Goal: Find specific page/section: Find specific page/section

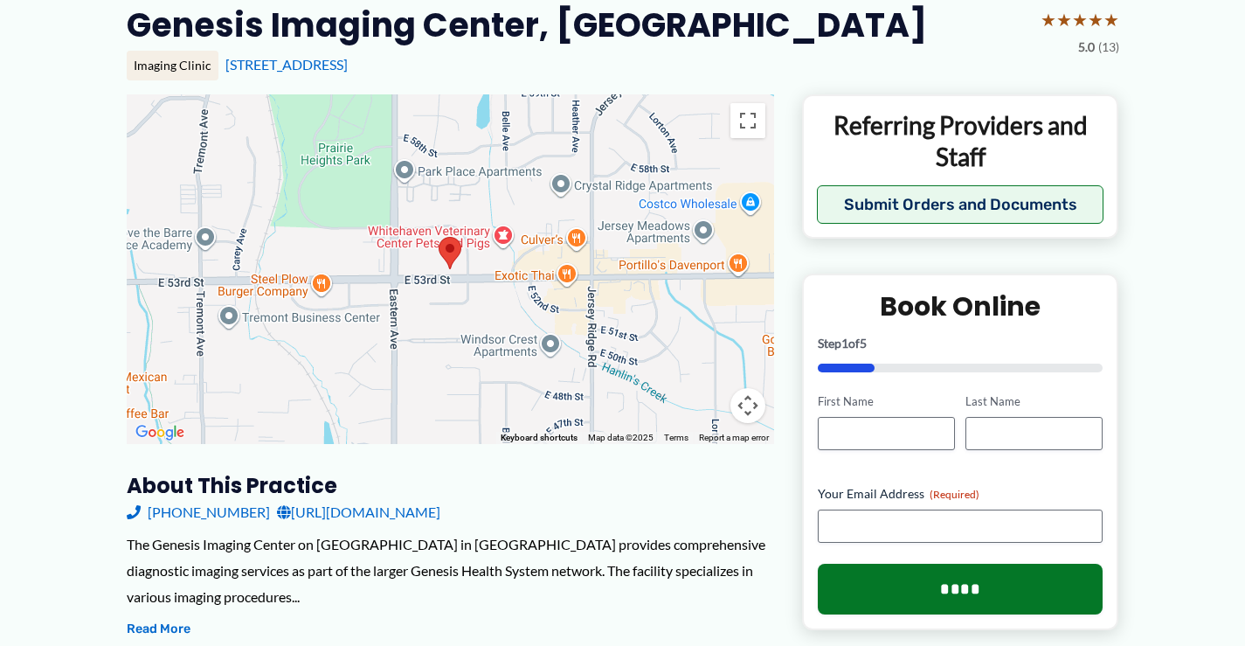
scroll to position [172, 0]
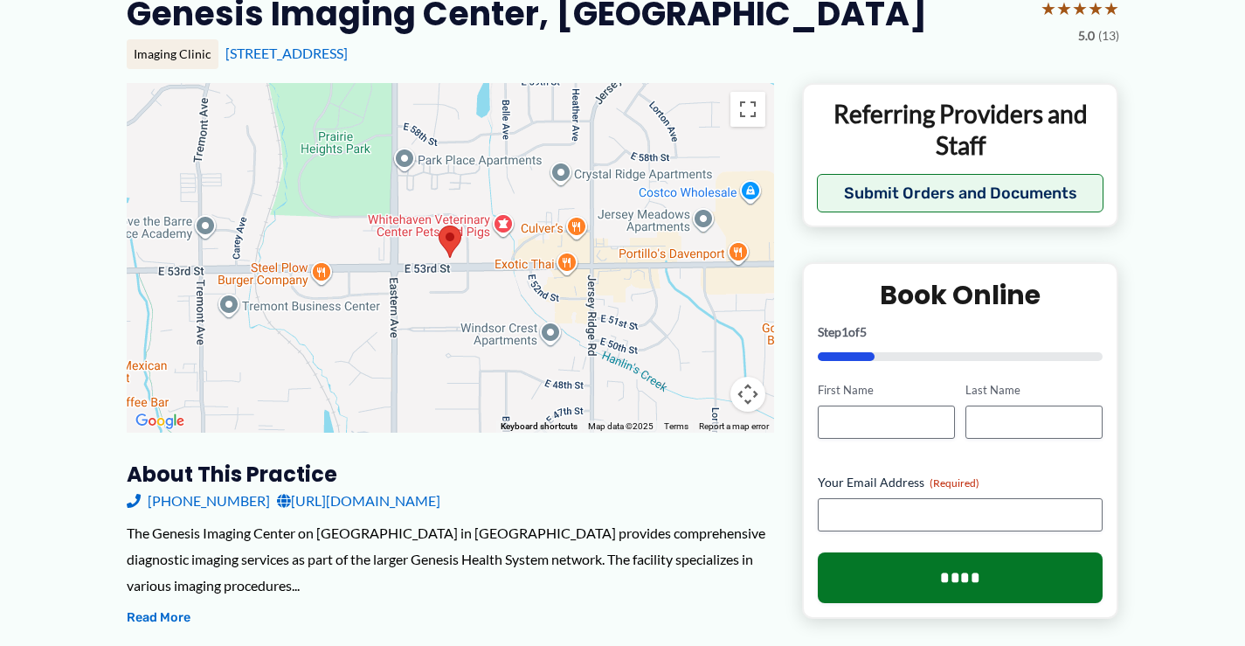
click at [439, 225] on area at bounding box center [439, 225] width 0 height 0
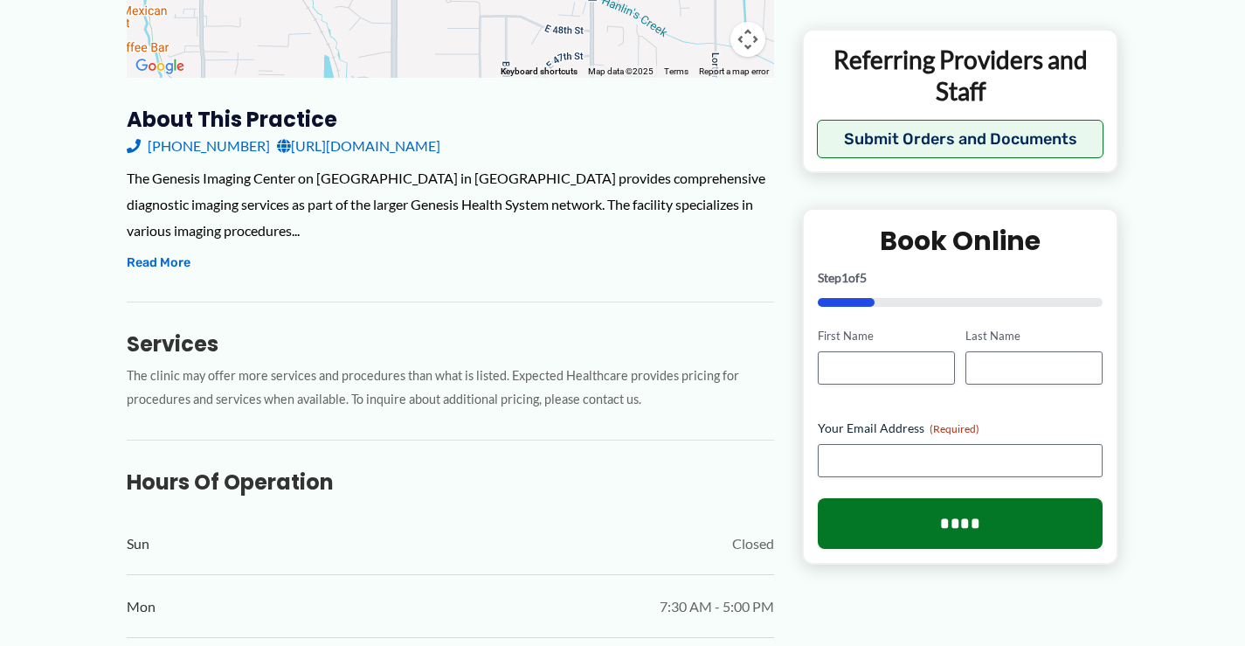
scroll to position [523, 0]
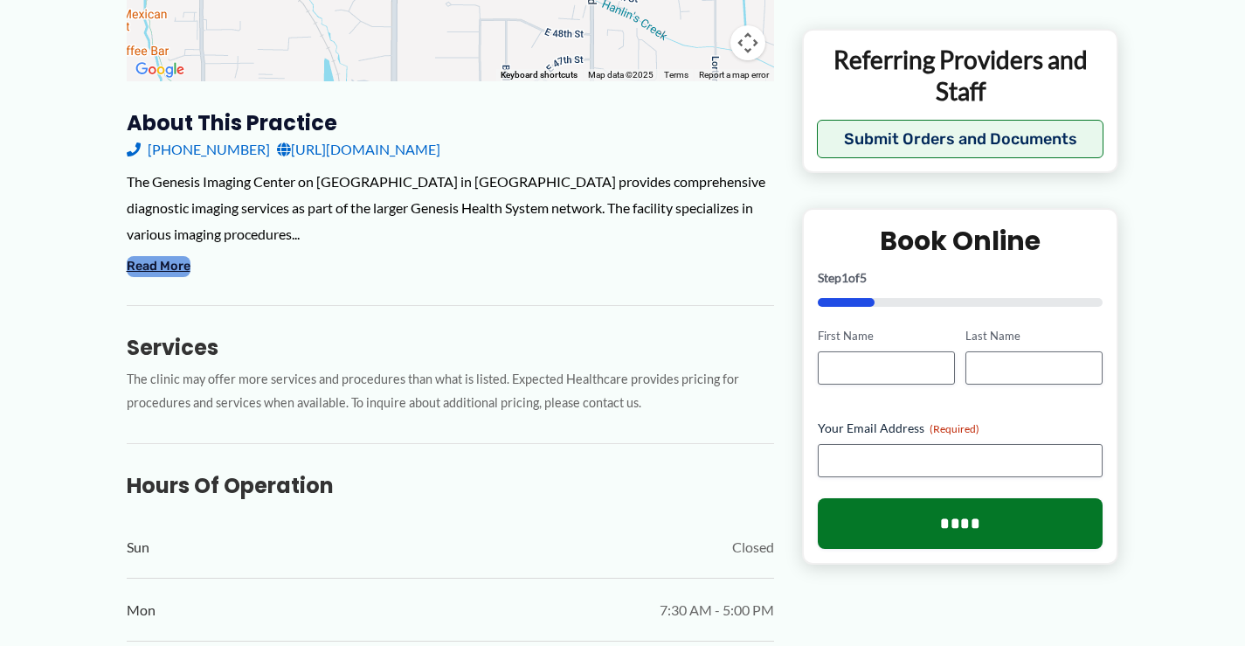
click at [142, 260] on button "Read More" at bounding box center [159, 266] width 64 height 21
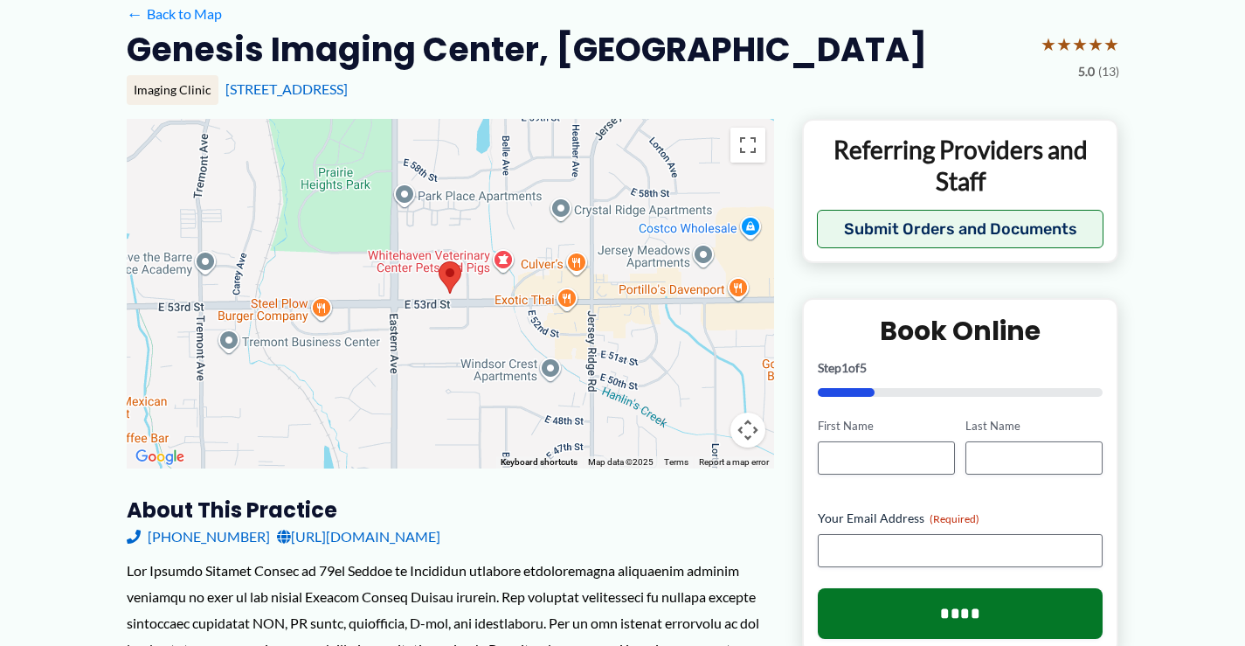
scroll to position [0, 0]
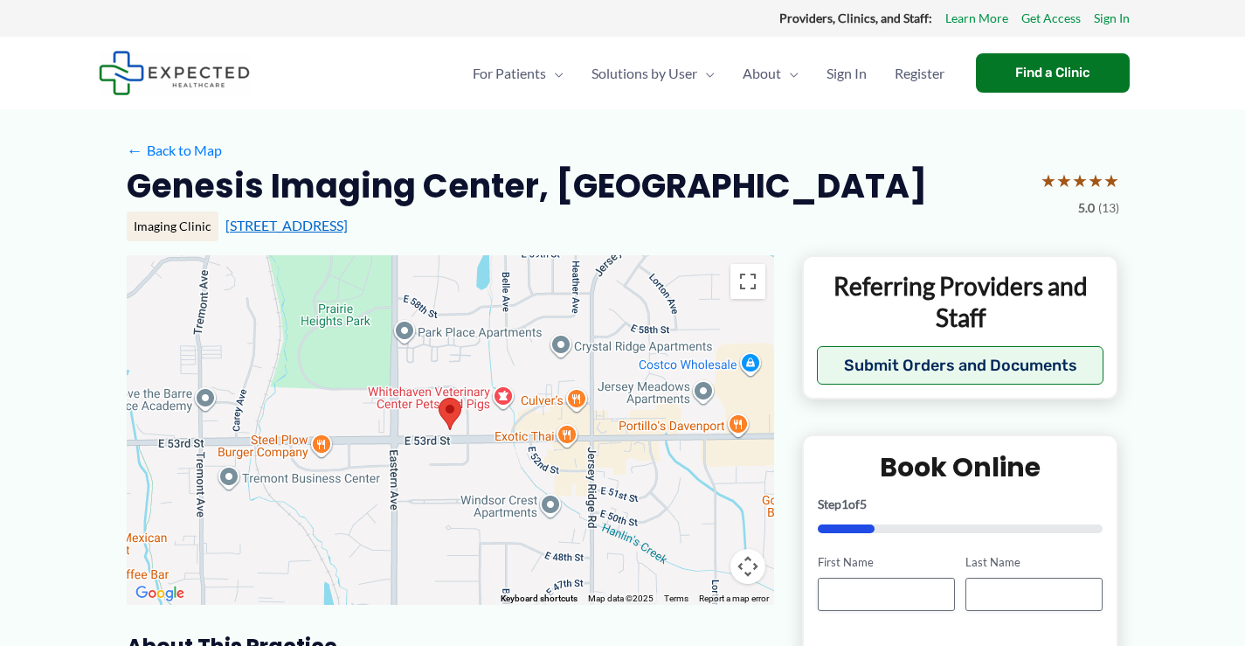
click at [328, 231] on link "[STREET_ADDRESS]" at bounding box center [286, 225] width 122 height 17
click at [439, 398] on area at bounding box center [439, 398] width 0 height 0
click at [641, 345] on div at bounding box center [451, 430] width 648 height 350
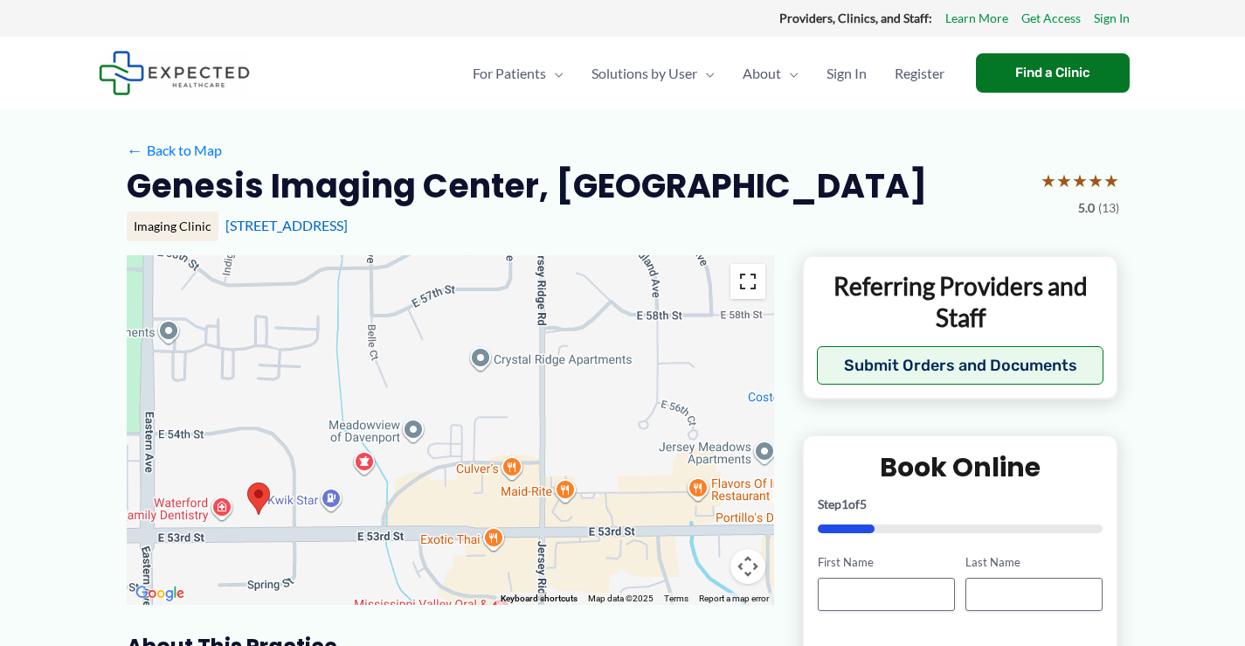
click at [754, 294] on button "Toggle fullscreen view" at bounding box center [748, 281] width 35 height 35
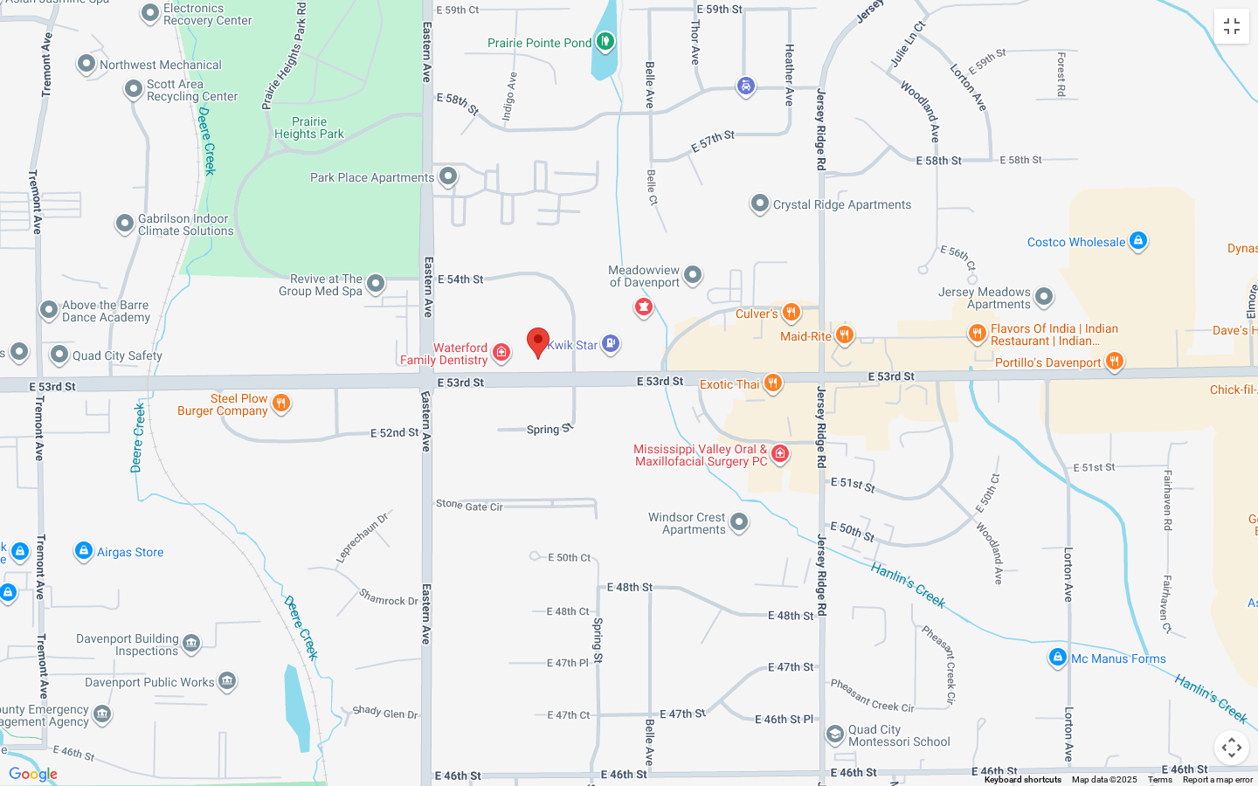
drag, startPoint x: 472, startPoint y: 477, endPoint x: 571, endPoint y: 361, distance: 152.5
click at [571, 361] on div at bounding box center [629, 393] width 1258 height 786
click at [1227, 36] on button "Toggle fullscreen view" at bounding box center [1232, 26] width 35 height 35
